Goal: Check status: Check status

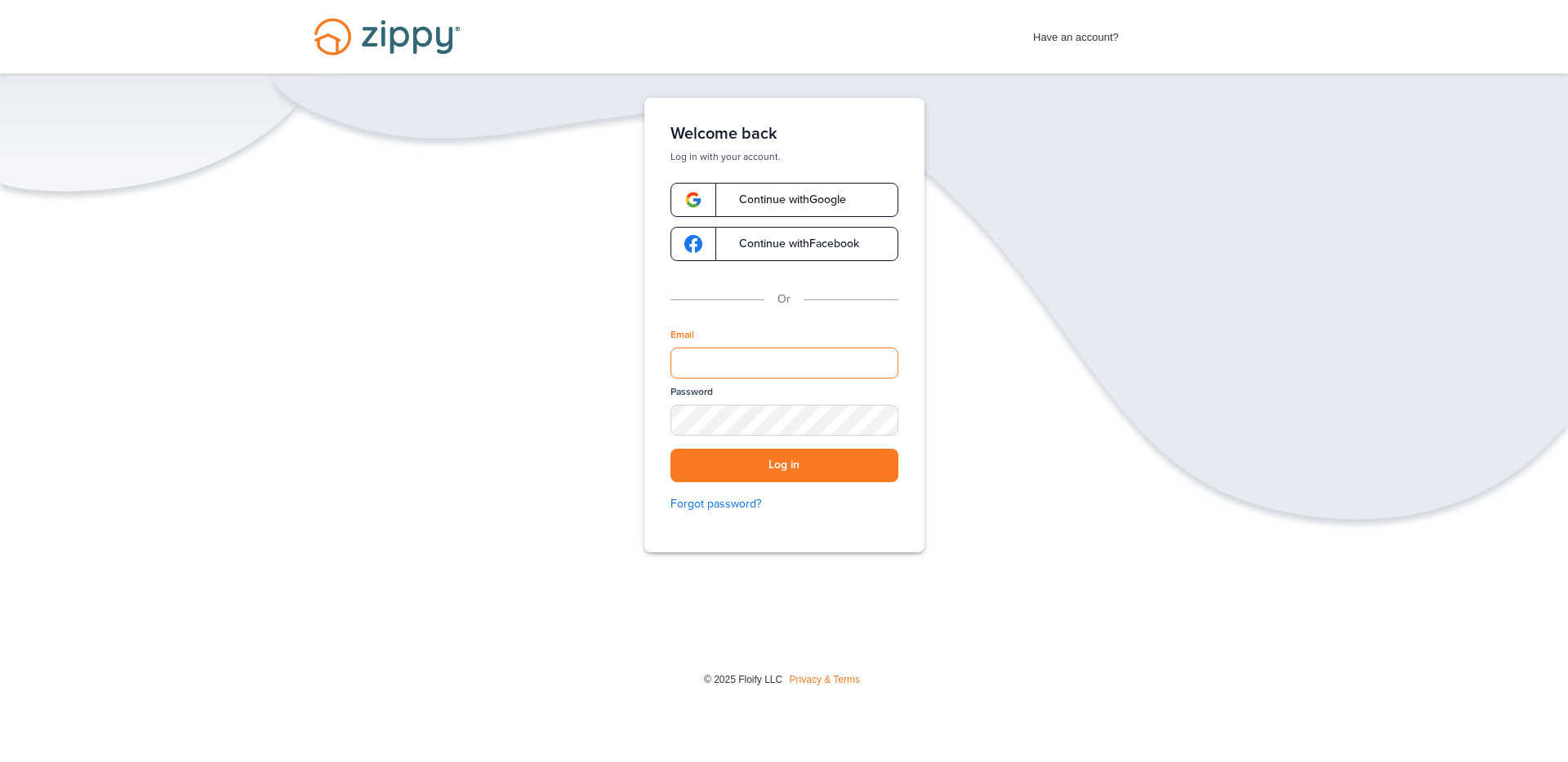
click at [730, 369] on input "Email" at bounding box center [785, 363] width 228 height 31
type input "**********"
click at [797, 460] on button "Log in" at bounding box center [785, 466] width 228 height 34
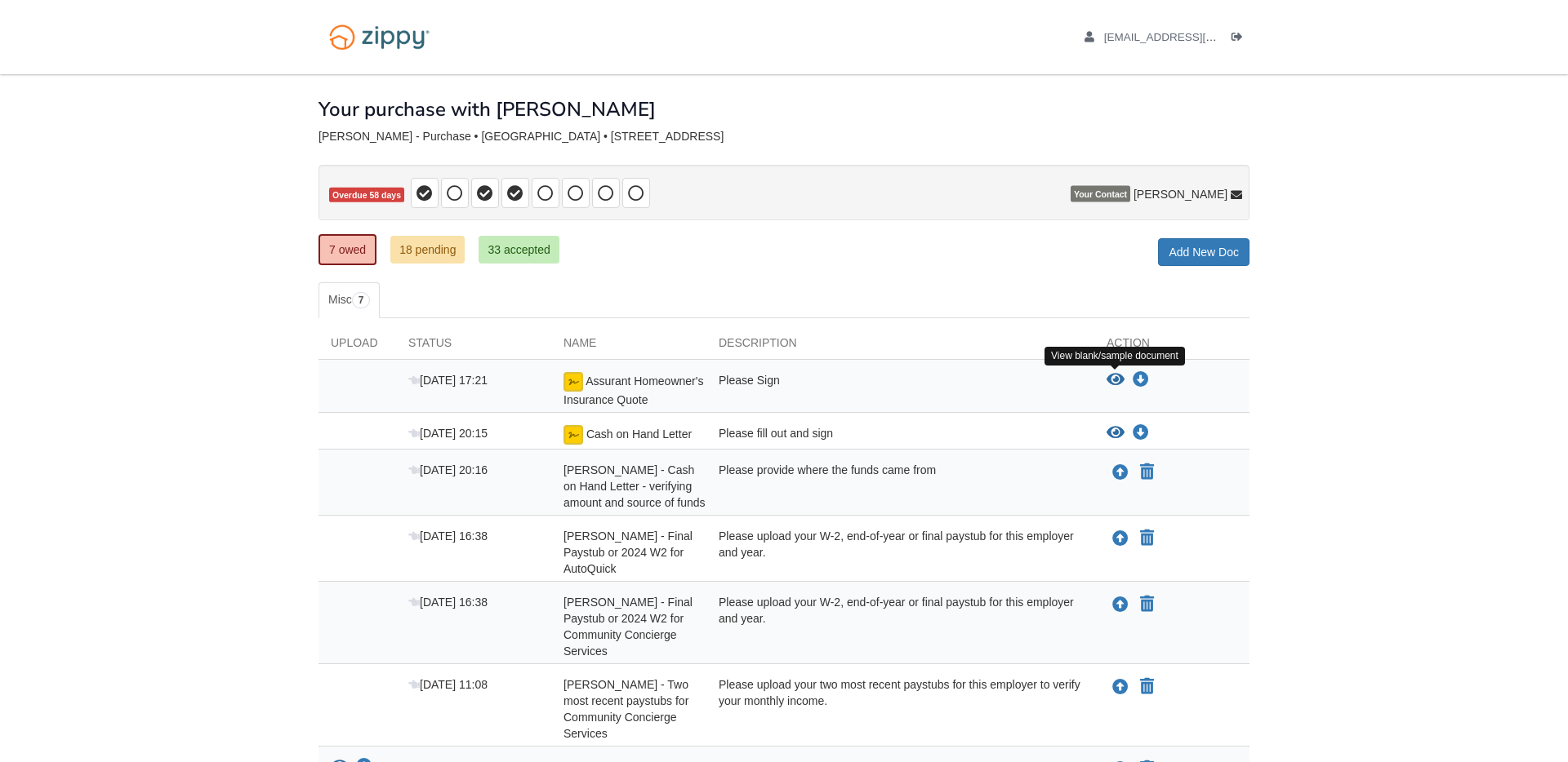
click at [1119, 381] on icon "View Assurant Homeowner's Insurance Quote" at bounding box center [1115, 380] width 18 height 16
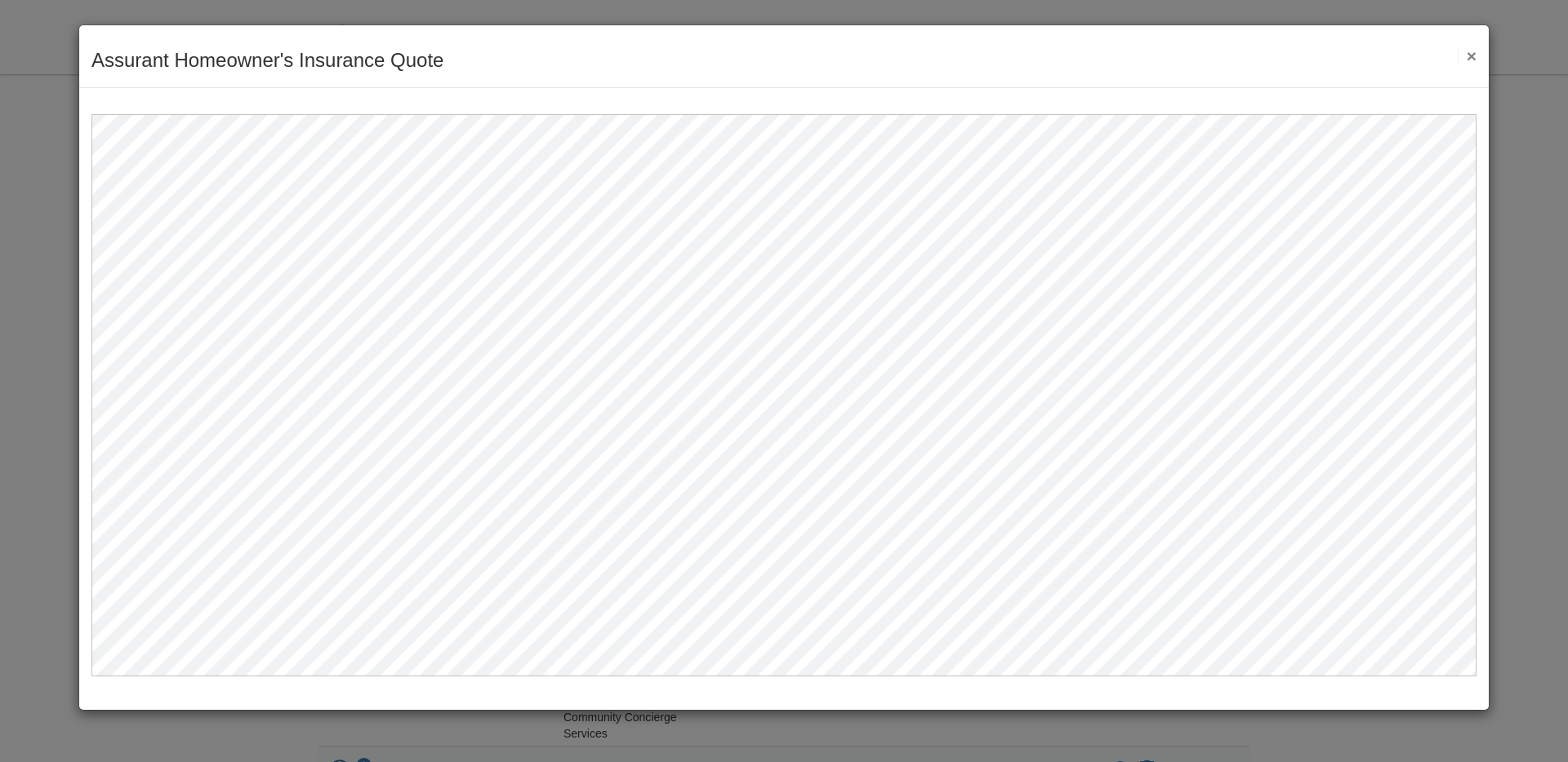
click at [1469, 55] on button "×" at bounding box center [1467, 56] width 19 height 17
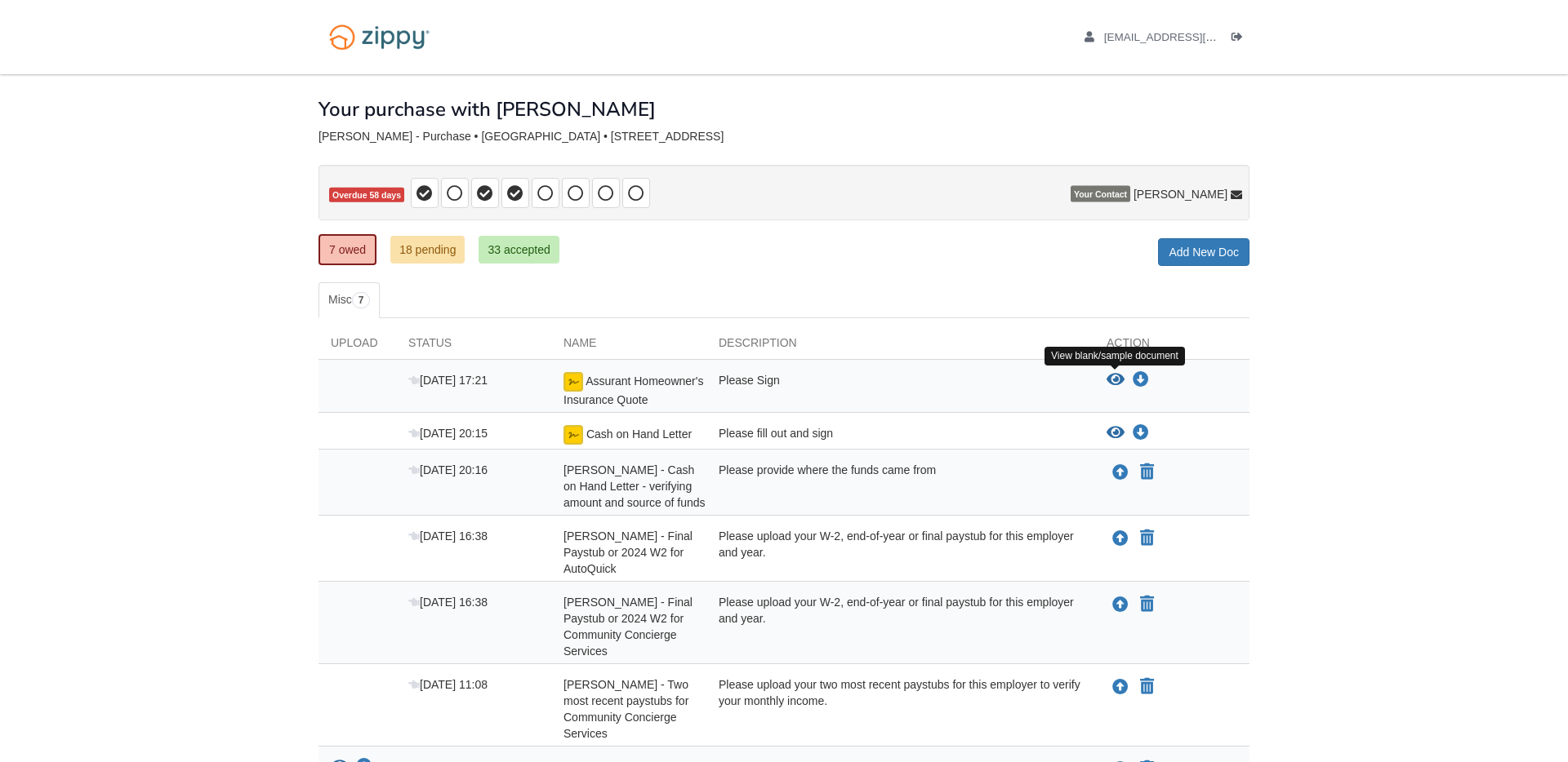
click at [1116, 376] on icon "View Assurant Homeowner's Insurance Quote" at bounding box center [1115, 380] width 18 height 16
